Goal: Task Accomplishment & Management: Complete application form

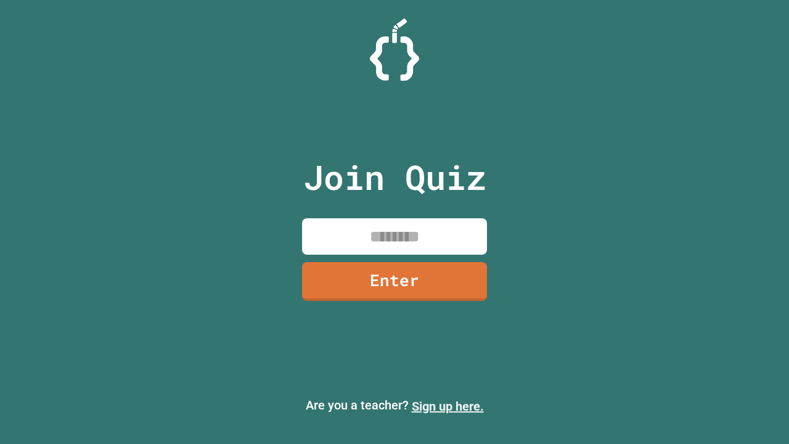
click at [447, 406] on link "Sign up here." at bounding box center [448, 406] width 72 height 15
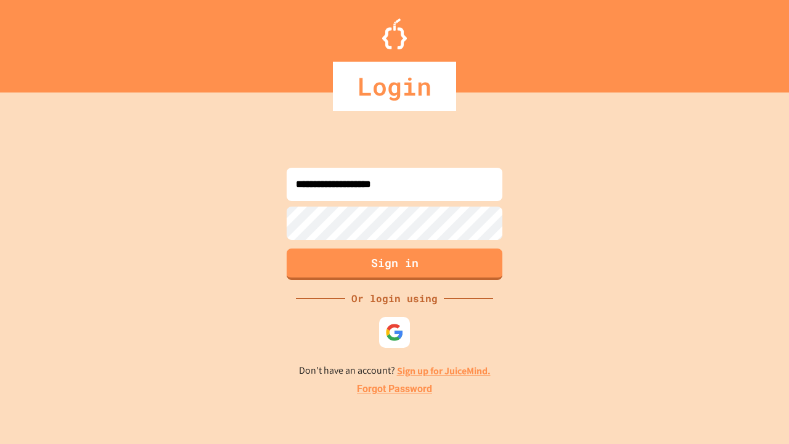
type input "**********"
